Goal: Information Seeking & Learning: Learn about a topic

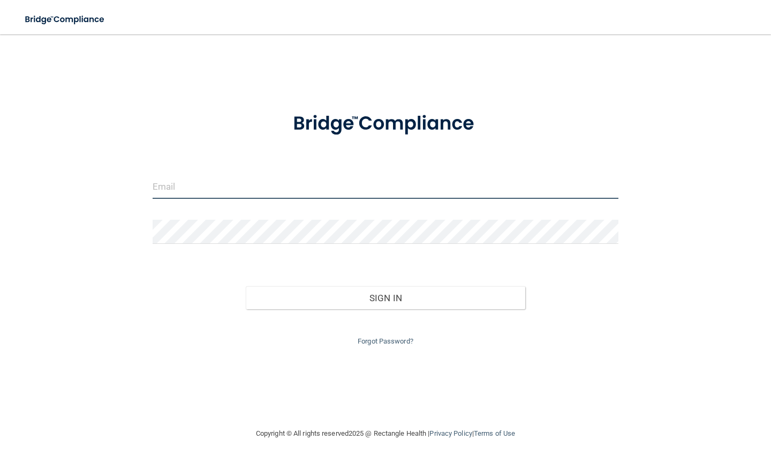
type input "[EMAIL_ADDRESS][DOMAIN_NAME]"
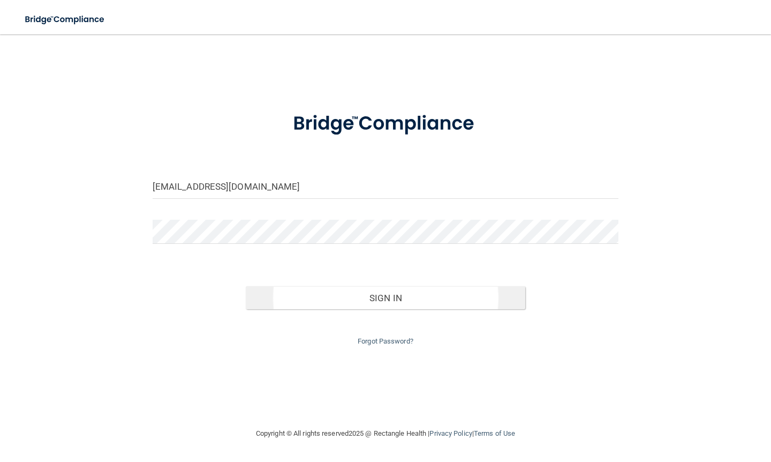
click at [381, 293] on button "Sign In" at bounding box center [385, 298] width 279 height 24
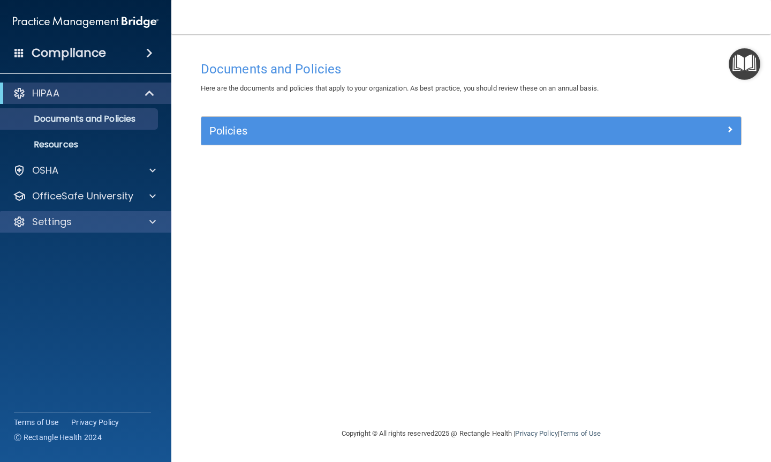
click at [129, 225] on div "Settings" at bounding box center [71, 221] width 133 height 13
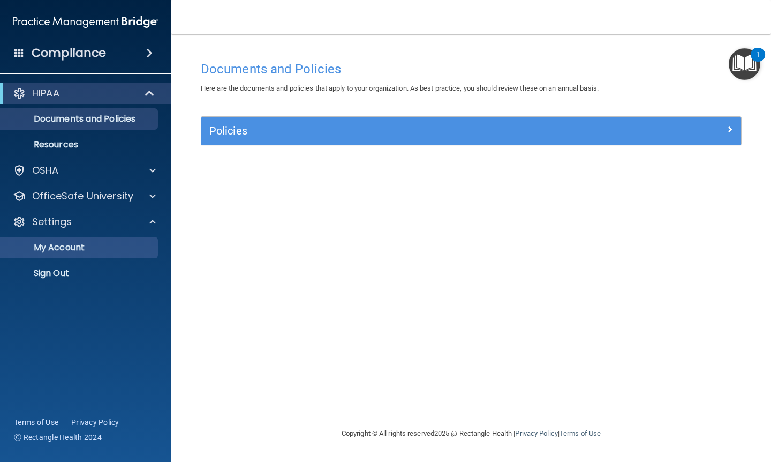
click at [96, 241] on link "My Account" at bounding box center [73, 247] width 169 height 21
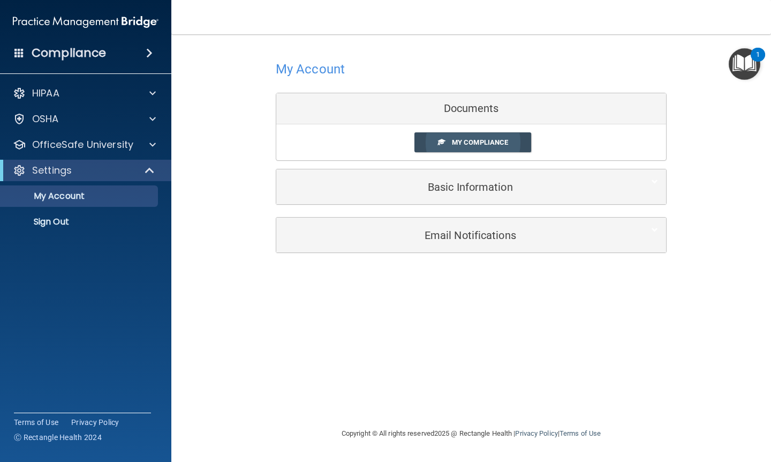
click at [481, 142] on span "My Compliance" at bounding box center [480, 142] width 56 height 8
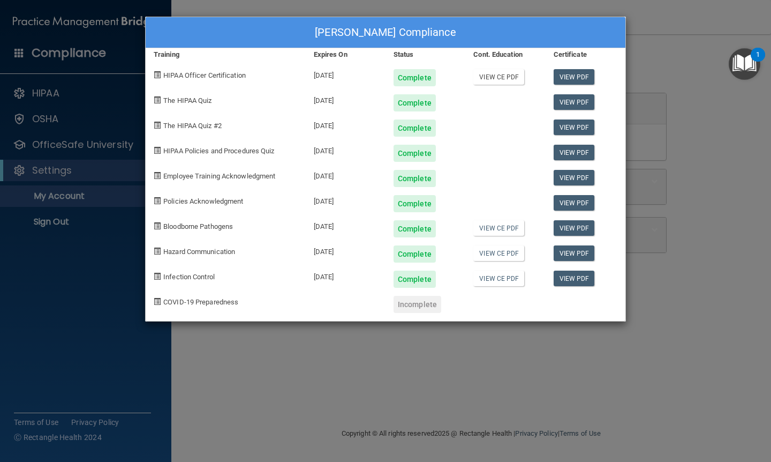
click at [503, 78] on link "View CE PDF" at bounding box center [498, 77] width 51 height 16
click at [494, 223] on link "View CE PDF" at bounding box center [498, 228] width 51 height 16
click at [490, 253] on link "View CE PDF" at bounding box center [498, 253] width 51 height 16
click at [490, 281] on link "View CE PDF" at bounding box center [498, 278] width 51 height 16
click at [640, 277] on div "[PERSON_NAME] Compliance Training Expires On Status Cont. Education Certificate…" at bounding box center [385, 231] width 771 height 462
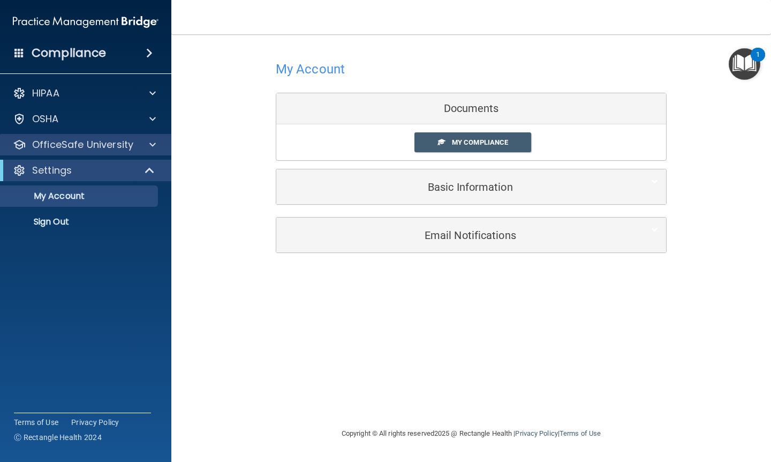
click at [81, 146] on p "OfficeSafe University" at bounding box center [82, 144] width 101 height 13
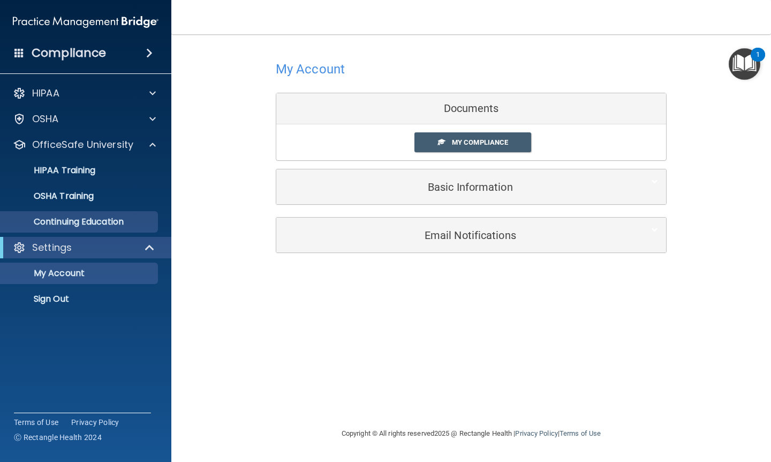
click at [88, 224] on p "Continuing Education" at bounding box center [80, 221] width 146 height 11
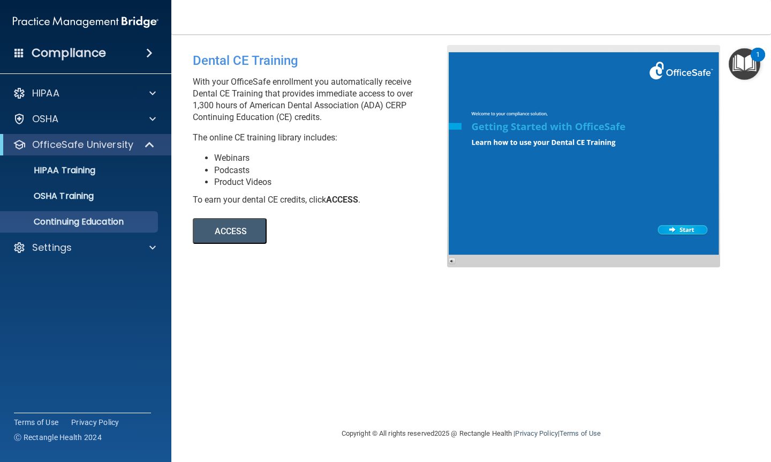
click at [232, 232] on button "ACCESS" at bounding box center [230, 231] width 74 height 26
